Goal: Information Seeking & Learning: Learn about a topic

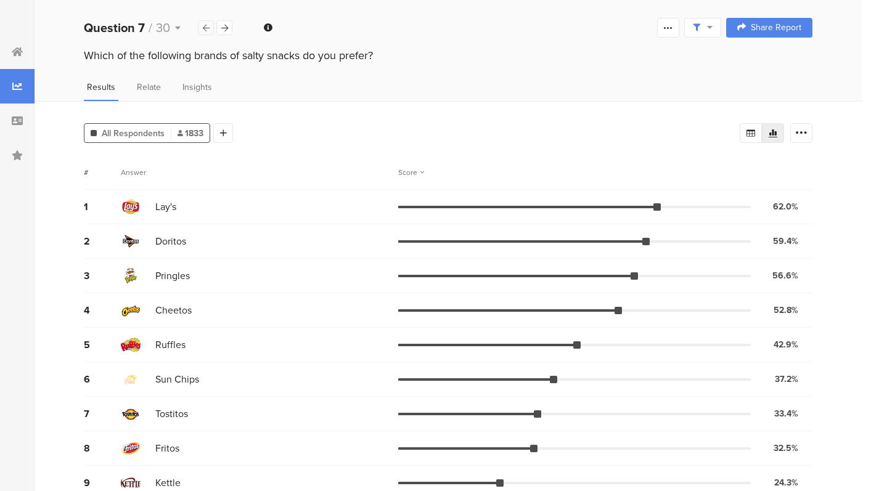
click at [206, 32] on div at bounding box center [206, 27] width 16 height 15
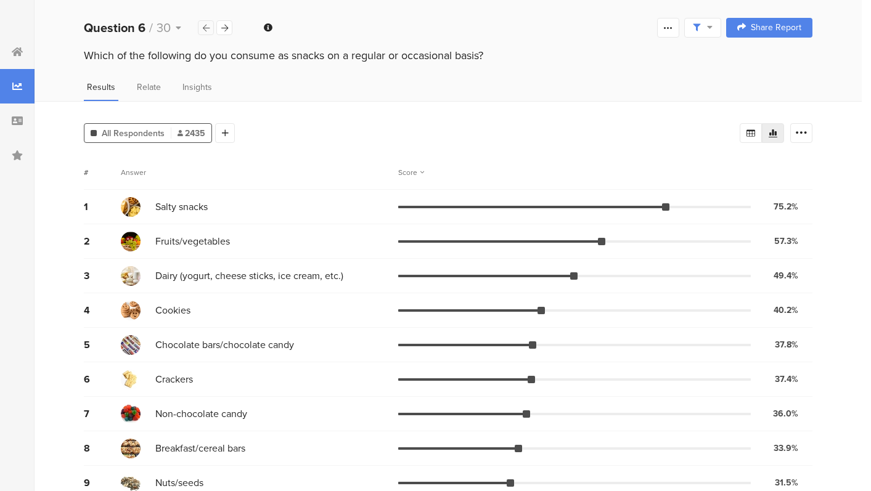
click at [206, 32] on div at bounding box center [206, 27] width 16 height 15
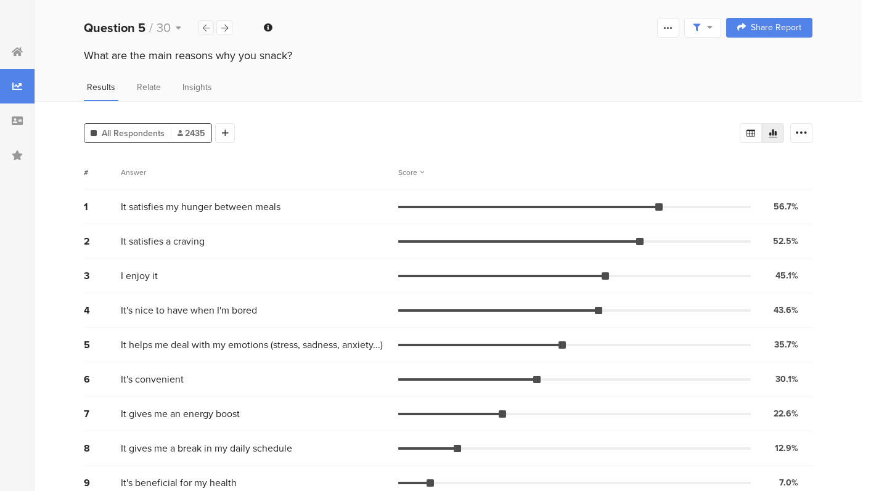
click at [206, 32] on div at bounding box center [206, 27] width 16 height 15
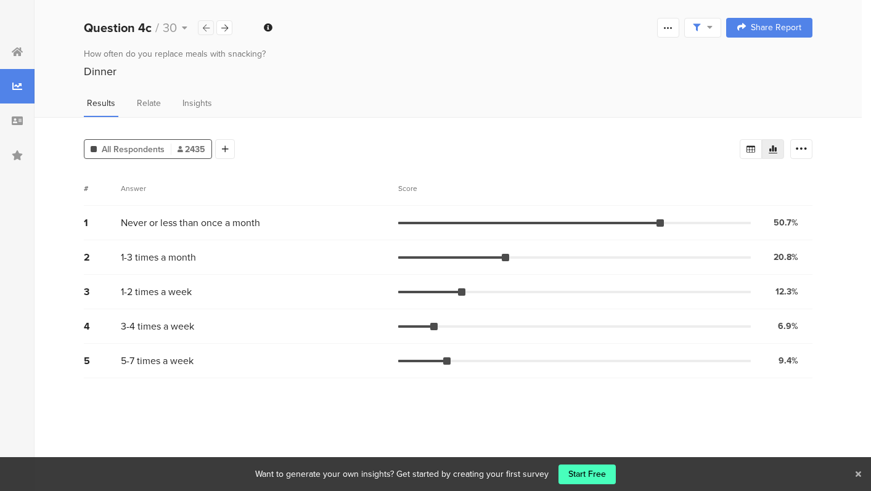
click at [206, 32] on div at bounding box center [206, 27] width 16 height 15
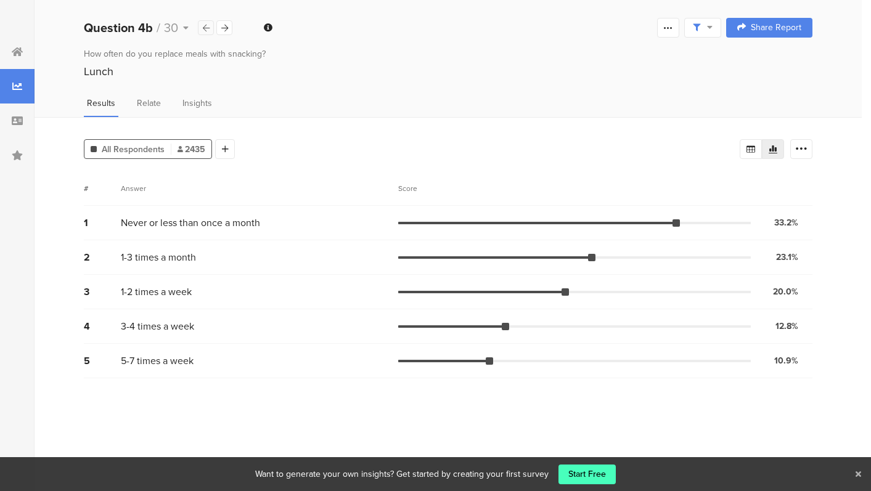
click at [206, 31] on div at bounding box center [206, 27] width 16 height 15
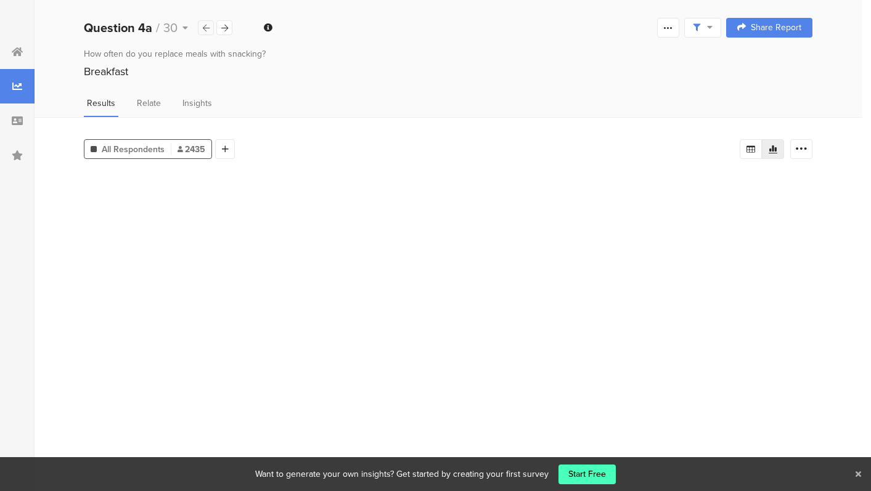
click at [206, 31] on div at bounding box center [206, 27] width 16 height 15
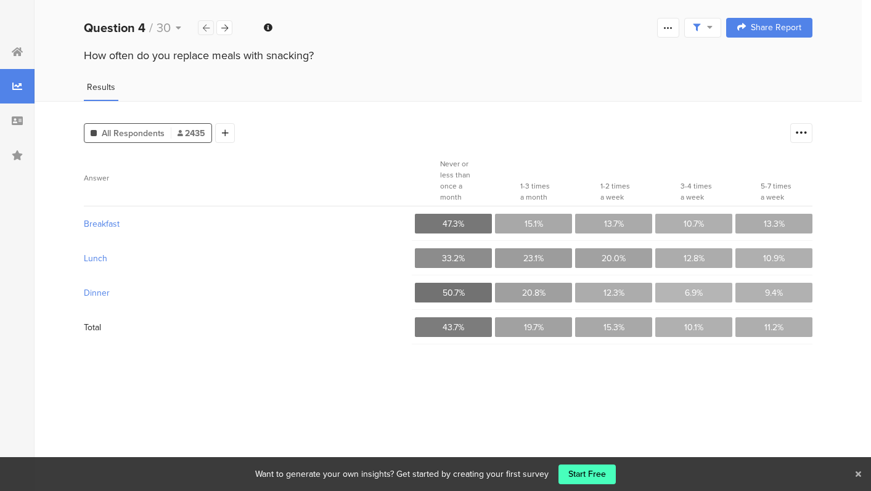
click at [206, 31] on div at bounding box center [206, 27] width 16 height 15
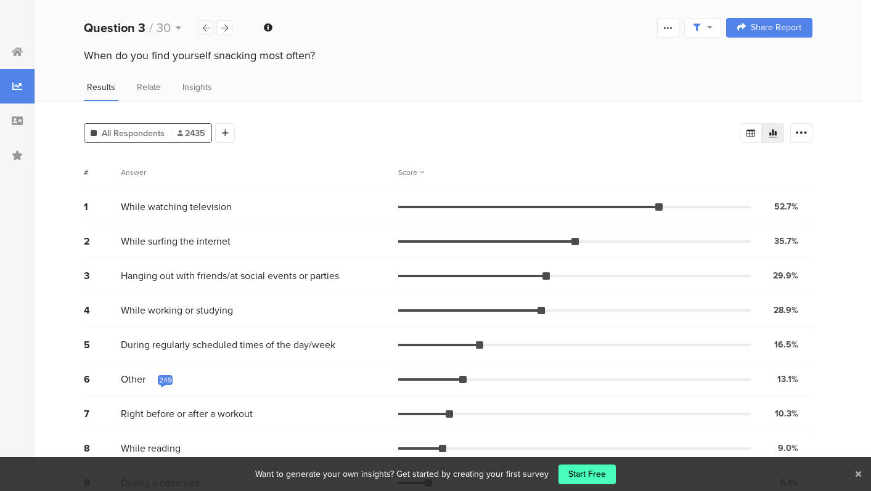
click at [206, 31] on div at bounding box center [206, 27] width 16 height 15
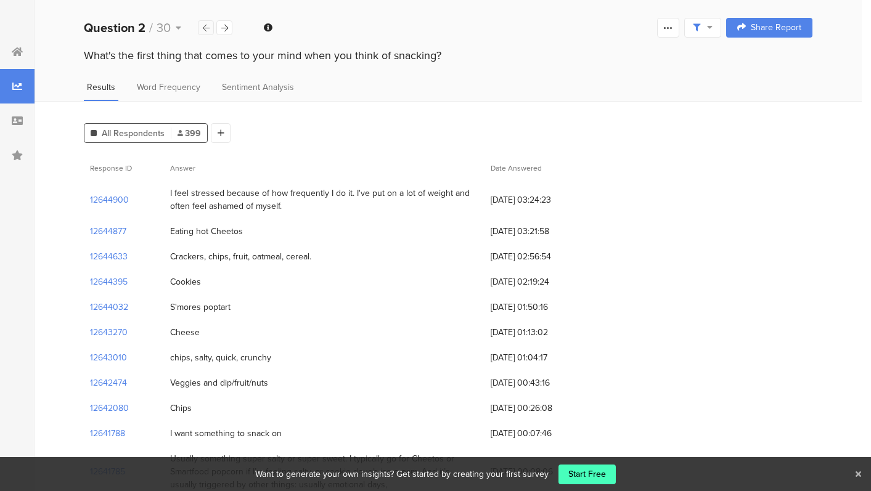
click at [206, 31] on icon at bounding box center [206, 28] width 7 height 8
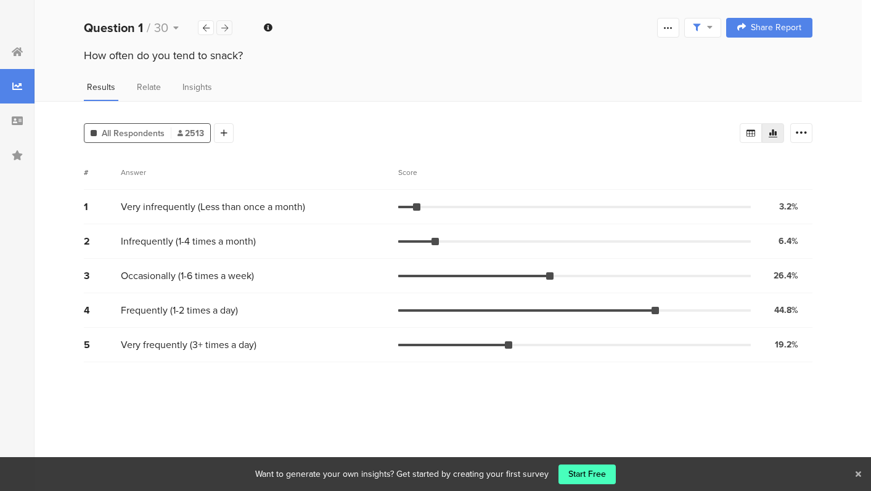
click at [232, 23] on div at bounding box center [224, 27] width 16 height 15
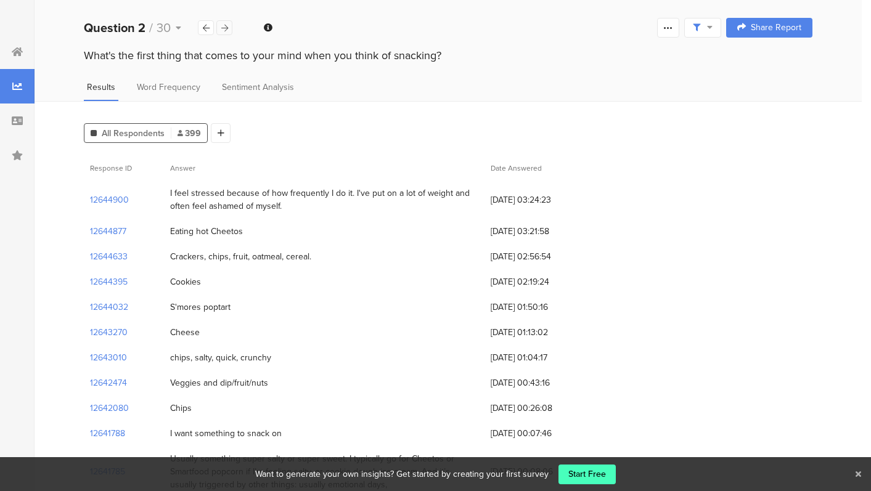
click at [225, 26] on icon at bounding box center [224, 28] width 7 height 8
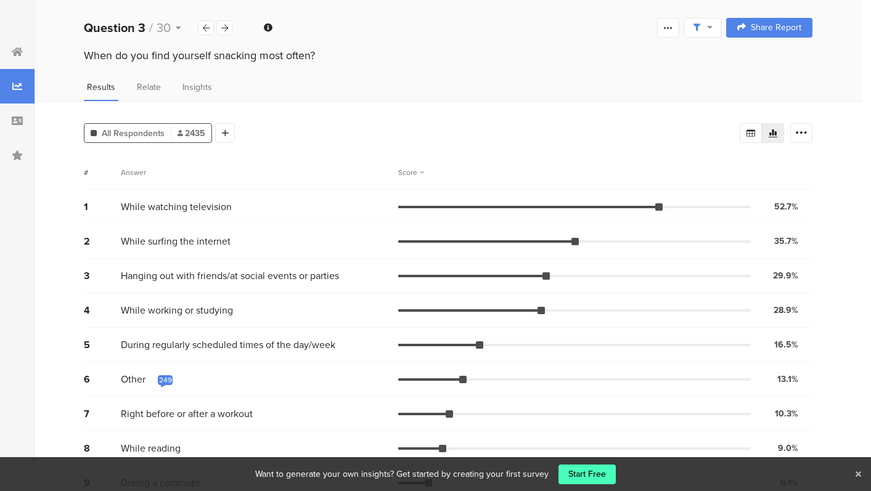
scroll to position [18, 0]
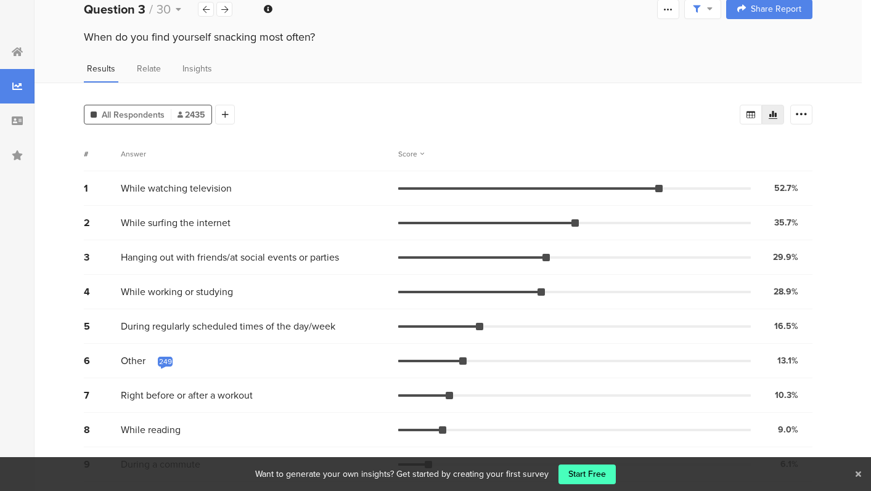
click at [858, 471] on icon at bounding box center [858, 474] width 6 height 8
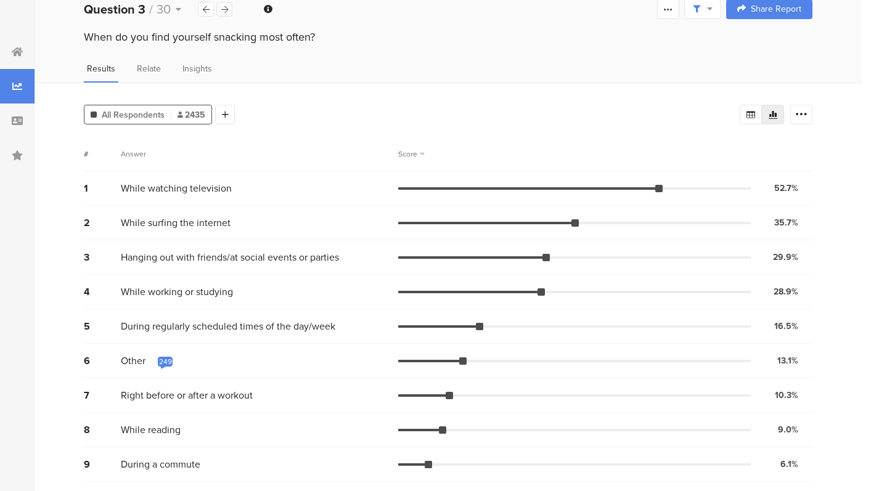
click at [227, 6] on icon at bounding box center [224, 10] width 7 height 8
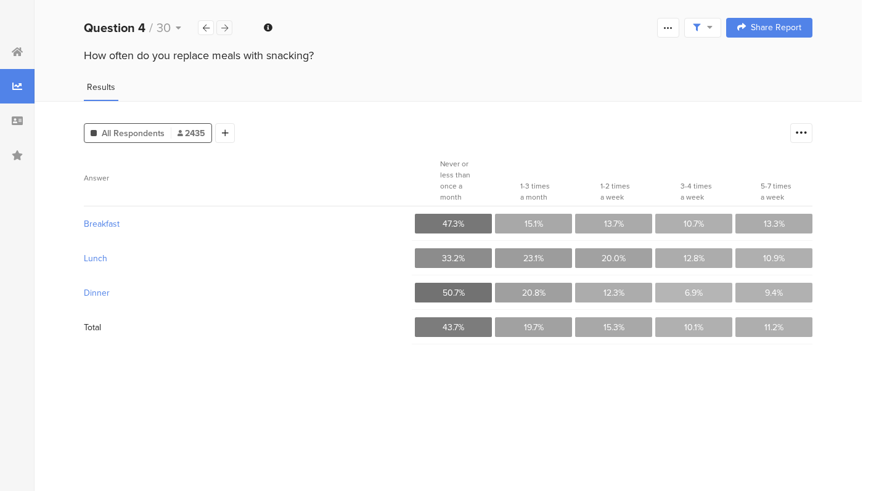
click at [226, 30] on icon at bounding box center [224, 28] width 7 height 8
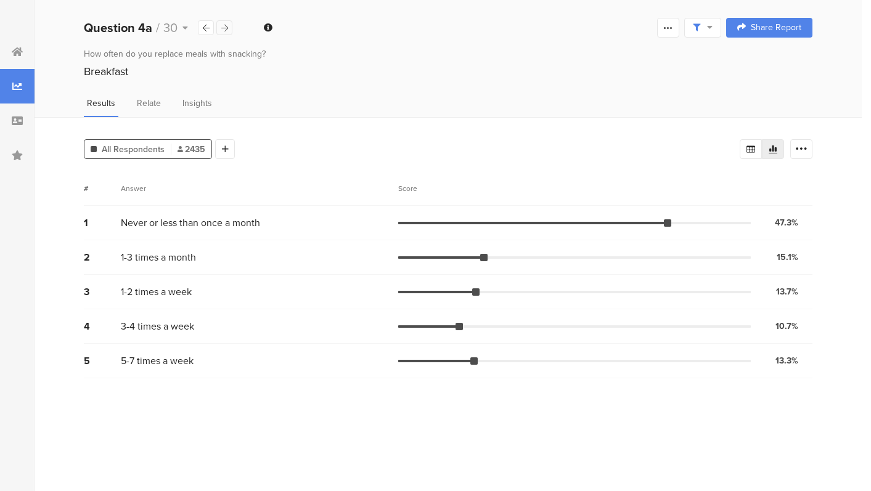
click at [229, 23] on div at bounding box center [224, 27] width 16 height 15
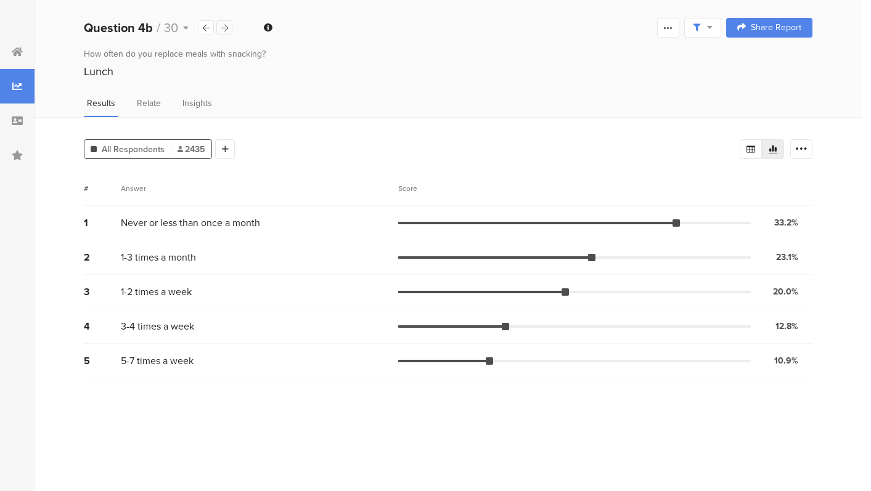
click at [229, 23] on div at bounding box center [224, 27] width 16 height 15
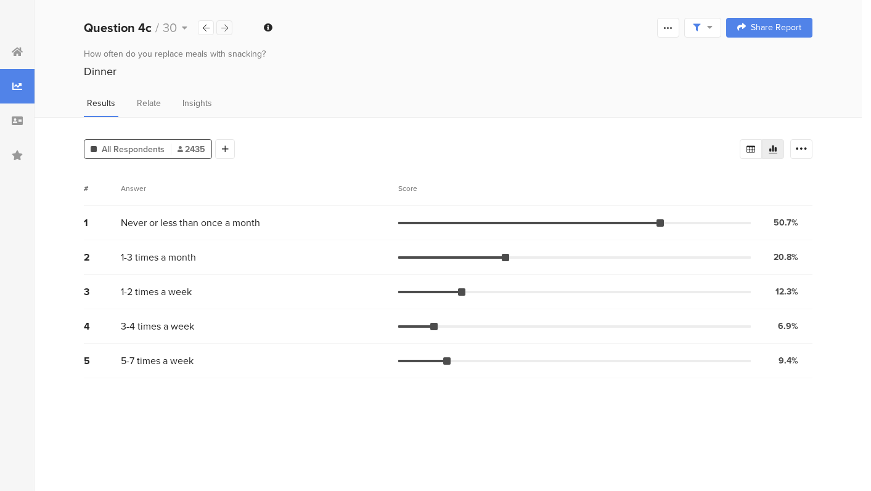
click at [229, 23] on div at bounding box center [224, 27] width 16 height 15
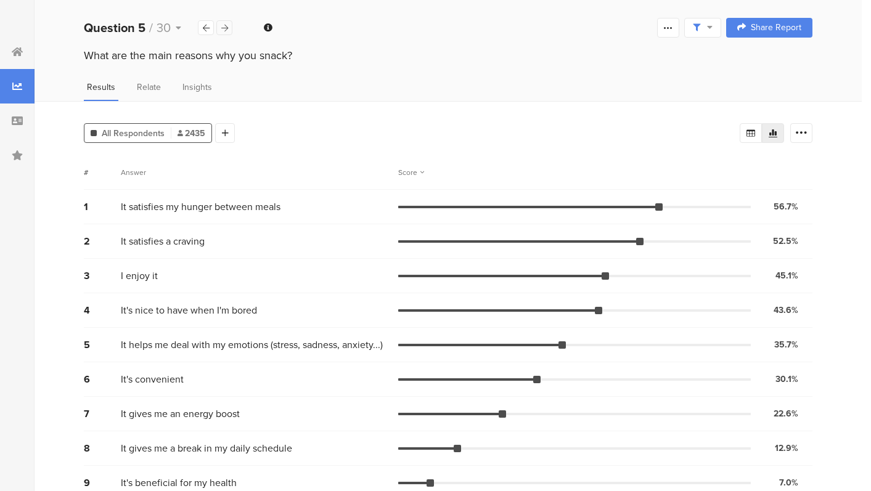
click at [230, 23] on div at bounding box center [224, 27] width 16 height 15
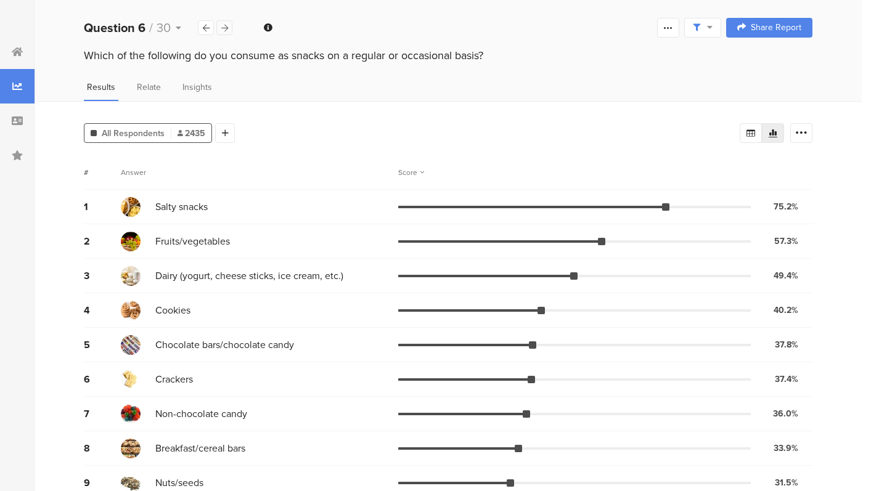
click at [227, 23] on div at bounding box center [224, 27] width 16 height 15
